Goal: Task Accomplishment & Management: Use online tool/utility

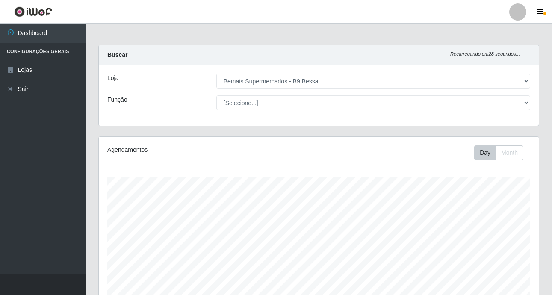
select select "410"
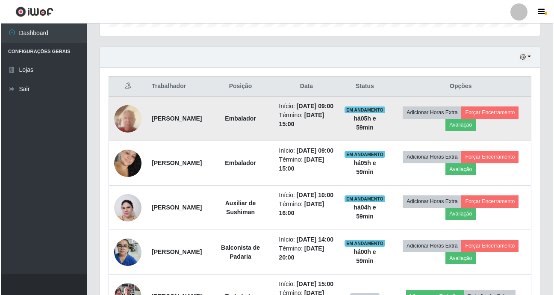
scroll to position [259, 0]
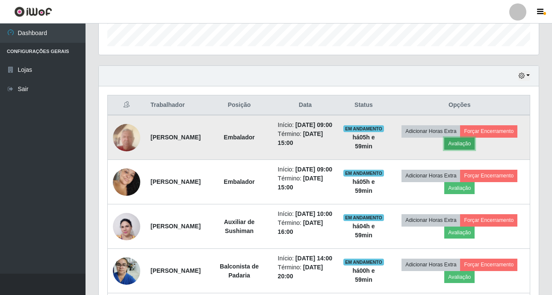
click at [474, 147] on button "Avaliação" at bounding box center [459, 144] width 30 height 12
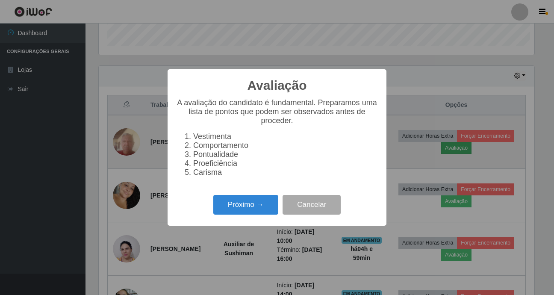
scroll to position [177, 435]
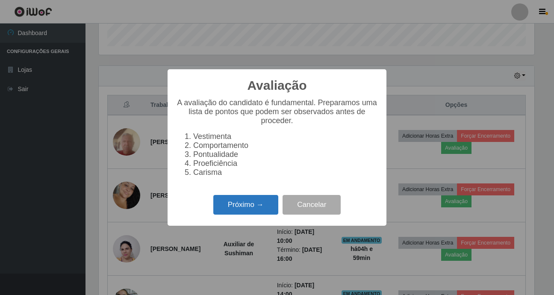
click at [231, 203] on button "Próximo →" at bounding box center [245, 205] width 65 height 20
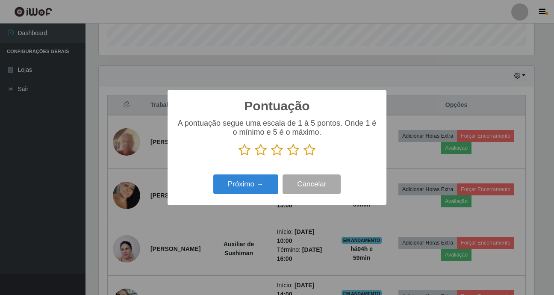
scroll to position [427196, 426938]
click at [311, 147] on icon at bounding box center [309, 150] width 12 height 13
click at [303, 156] on input "radio" at bounding box center [303, 156] width 0 height 0
click at [265, 181] on button "Próximo →" at bounding box center [245, 184] width 65 height 20
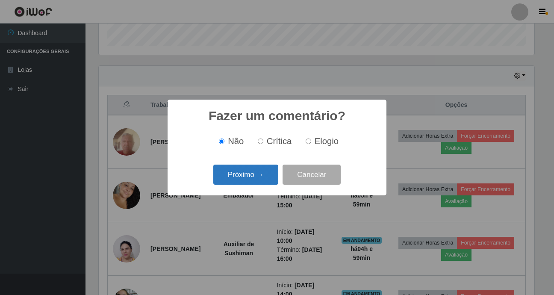
click at [263, 179] on button "Próximo →" at bounding box center [245, 175] width 65 height 20
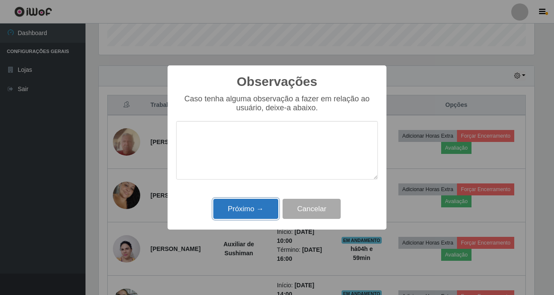
click at [246, 213] on button "Próximo →" at bounding box center [245, 209] width 65 height 20
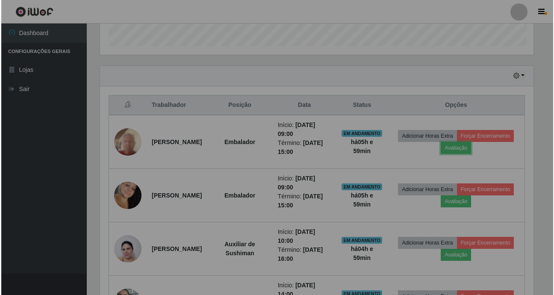
scroll to position [177, 440]
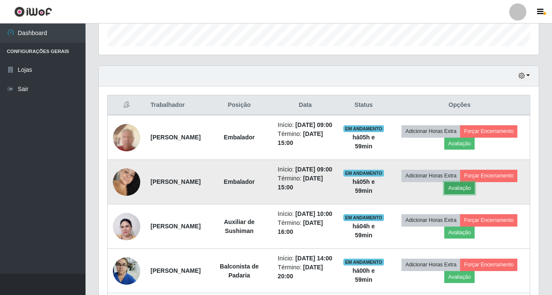
click at [474, 194] on button "Avaliação" at bounding box center [459, 188] width 30 height 12
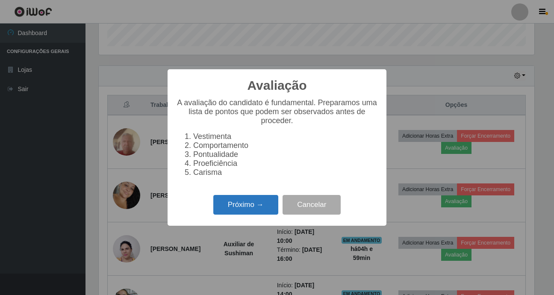
click at [236, 206] on button "Próximo →" at bounding box center [245, 205] width 65 height 20
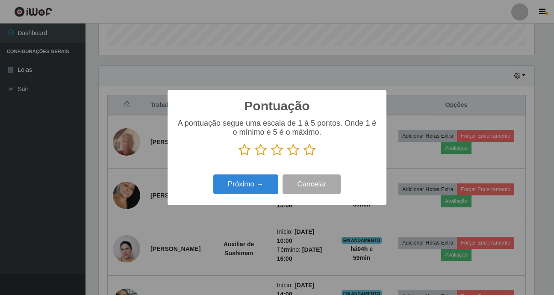
scroll to position [427196, 426938]
click at [312, 152] on icon at bounding box center [309, 150] width 12 height 13
click at [303, 156] on input "radio" at bounding box center [303, 156] width 0 height 0
click at [245, 188] on button "Próximo →" at bounding box center [245, 184] width 65 height 20
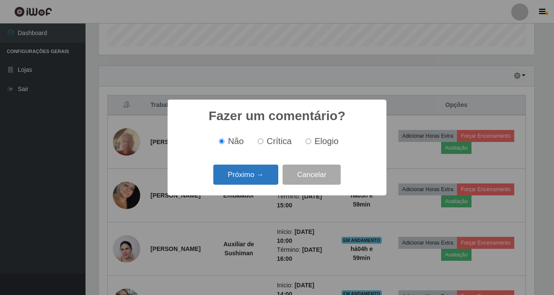
click at [243, 180] on button "Próximo →" at bounding box center [245, 175] width 65 height 20
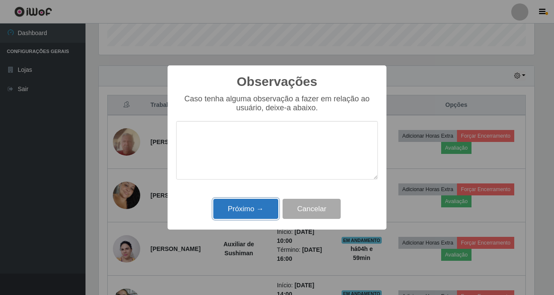
click at [242, 219] on button "Próximo →" at bounding box center [245, 209] width 65 height 20
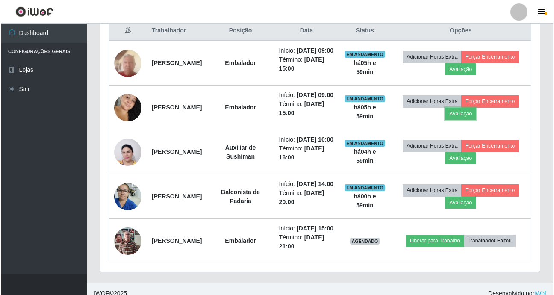
scroll to position [388, 0]
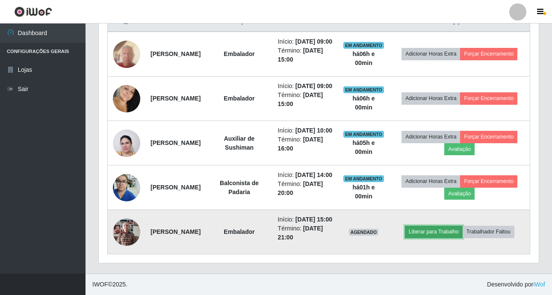
click at [451, 228] on button "Liberar para Trabalho" at bounding box center [434, 232] width 58 height 12
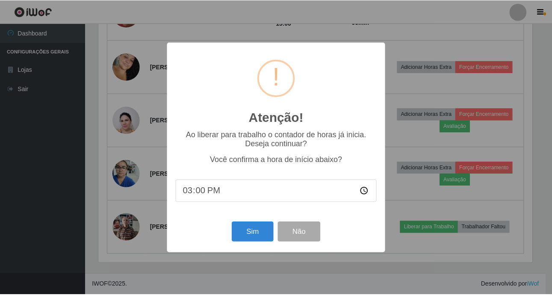
scroll to position [177, 435]
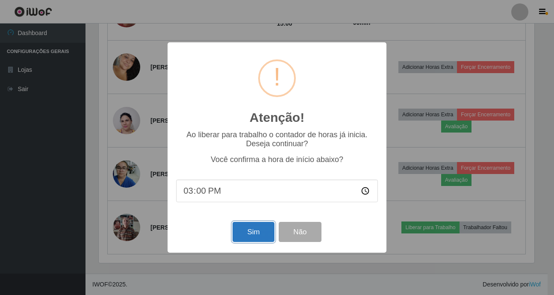
click at [247, 231] on button "Sim" at bounding box center [252, 232] width 41 height 20
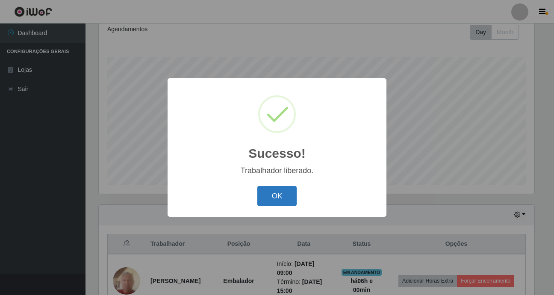
click at [268, 195] on button "OK" at bounding box center [277, 196] width 40 height 20
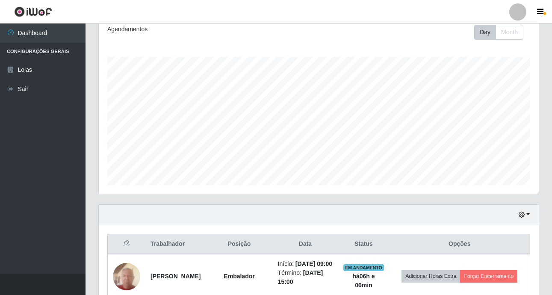
scroll to position [377, 0]
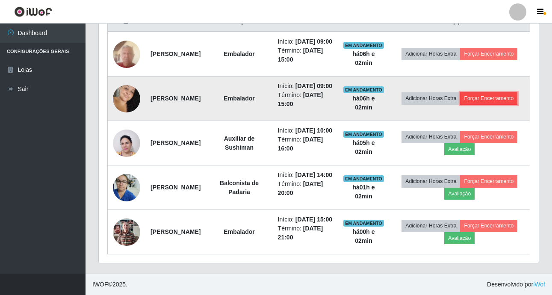
click at [460, 92] on button "Forçar Encerramento" at bounding box center [488, 98] width 57 height 12
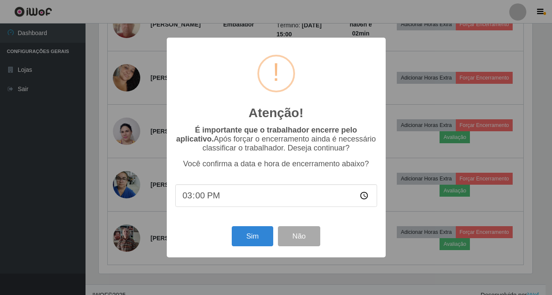
scroll to position [177, 435]
click at [252, 238] on button "Sim" at bounding box center [252, 236] width 41 height 20
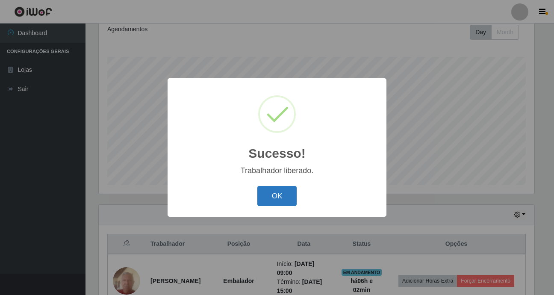
click at [281, 200] on button "OK" at bounding box center [277, 196] width 40 height 20
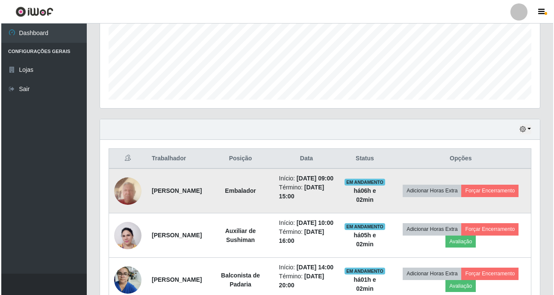
scroll to position [249, 0]
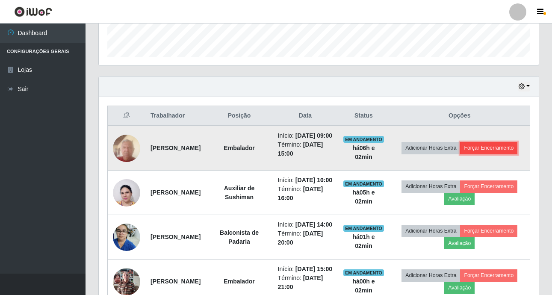
click at [465, 154] on button "Forçar Encerramento" at bounding box center [488, 148] width 57 height 12
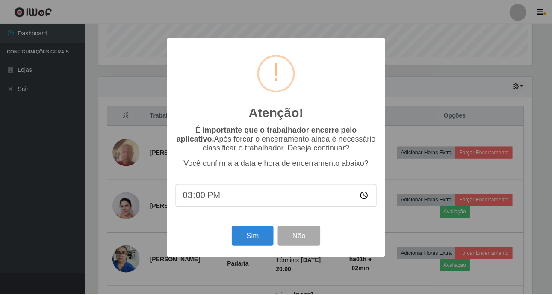
scroll to position [177, 435]
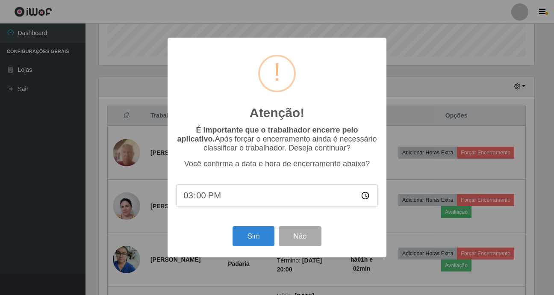
click at [236, 226] on div "Atenção! × É importante que o trabalhador encerre pelo aplicativo. Após forçar …" at bounding box center [277, 147] width 219 height 219
click at [246, 233] on button "Sim" at bounding box center [252, 236] width 41 height 20
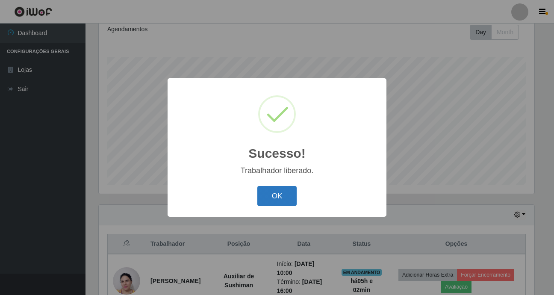
click at [278, 198] on button "OK" at bounding box center [277, 196] width 40 height 20
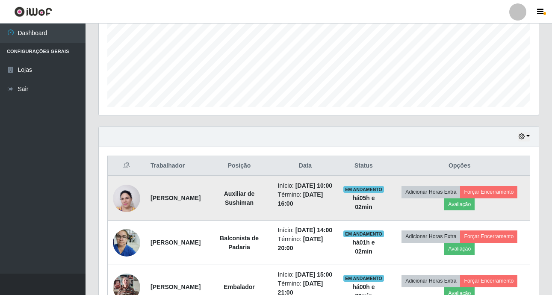
scroll to position [206, 0]
